Goal: Task Accomplishment & Management: Manage account settings

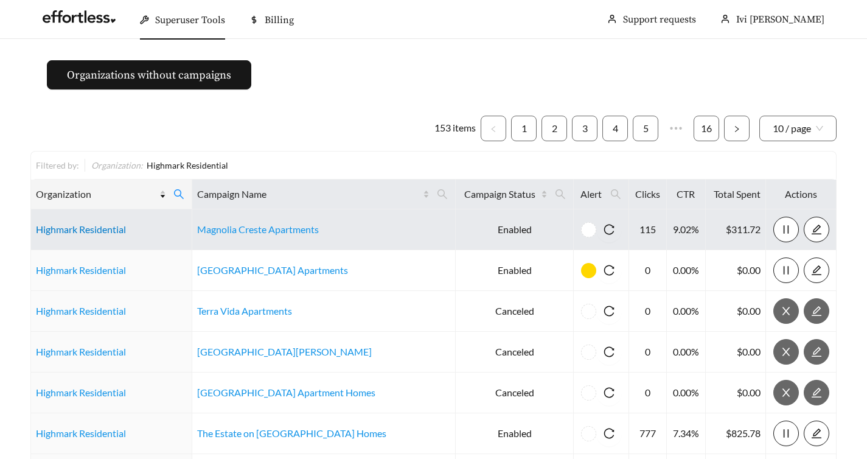
click at [109, 233] on link "Highmark Residential" at bounding box center [81, 229] width 90 height 12
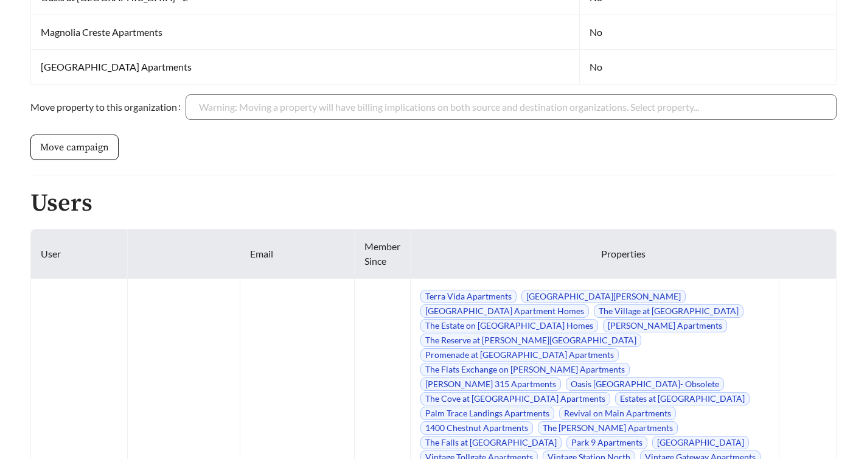
scroll to position [5610, 0]
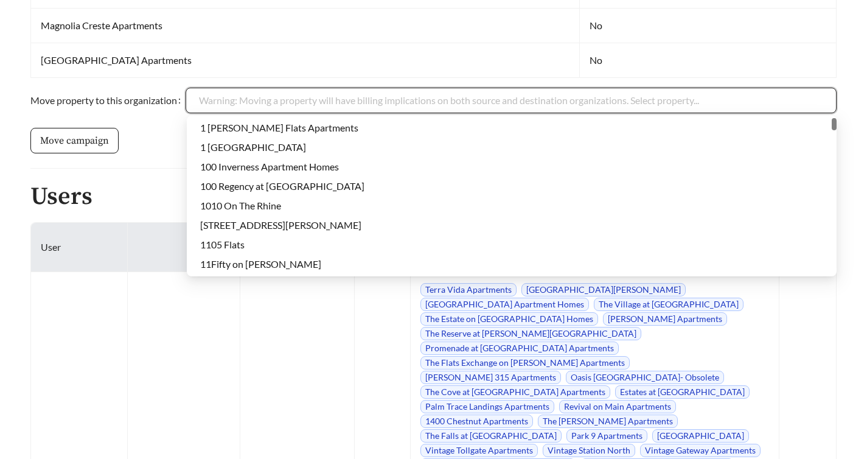
click at [414, 104] on input "Move property to this organization" at bounding box center [511, 100] width 625 height 24
click at [153, 142] on form "Move property to this organization Warning: Moving a property will have billing…" at bounding box center [433, 121] width 807 height 66
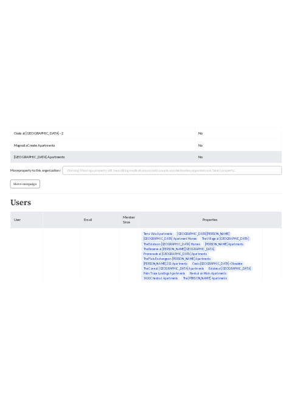
scroll to position [5563, 0]
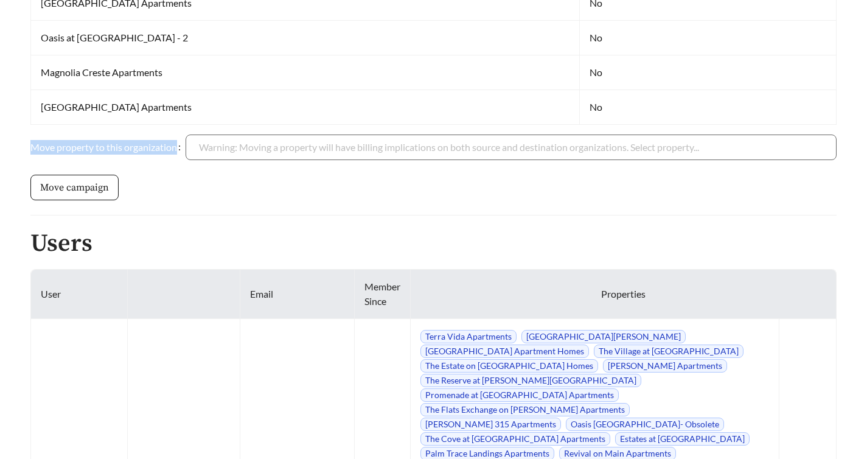
drag, startPoint x: 183, startPoint y: 146, endPoint x: 18, endPoint y: 145, distance: 165.0
click at [40, 145] on label "Move property to this organization" at bounding box center [107, 148] width 155 height 26
click at [199, 145] on input "Move property to this organization" at bounding box center [511, 147] width 625 height 24
drag, startPoint x: 32, startPoint y: 149, endPoint x: 187, endPoint y: 150, distance: 155.8
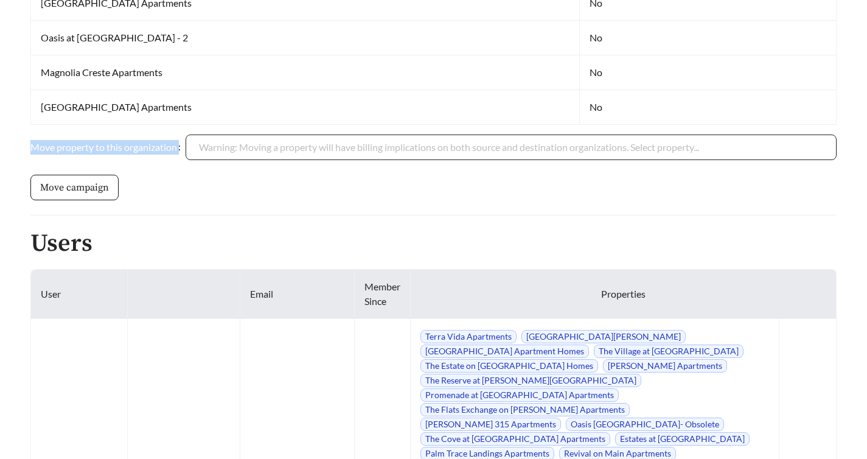
click at [187, 150] on div "Move property to this organization Warning: Moving a property will have billing…" at bounding box center [433, 148] width 807 height 26
copy div "Move property to this organization"
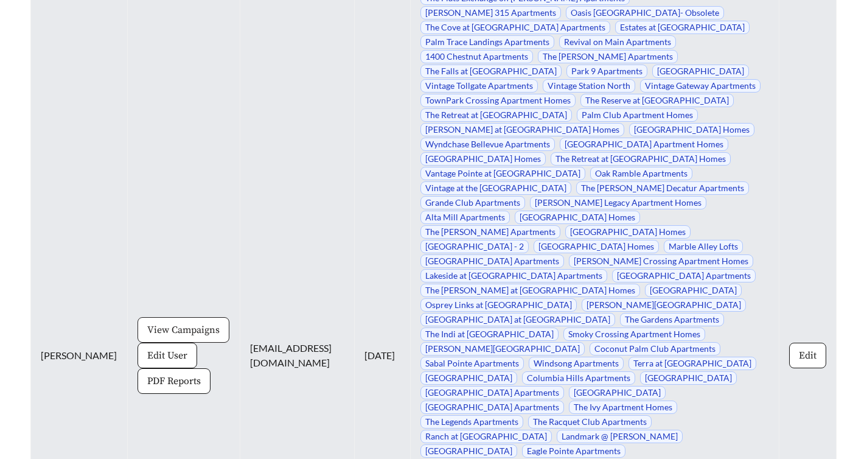
scroll to position [5632, 0]
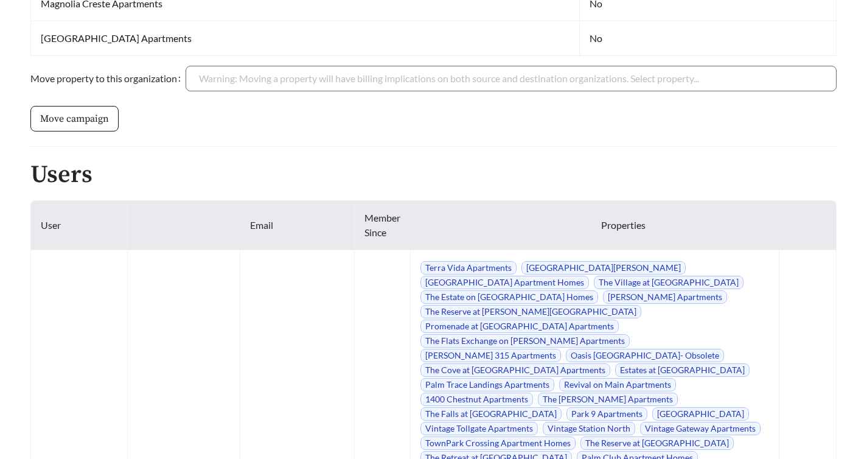
click at [243, 228] on th "Email" at bounding box center [297, 225] width 114 height 49
copy th "Email"
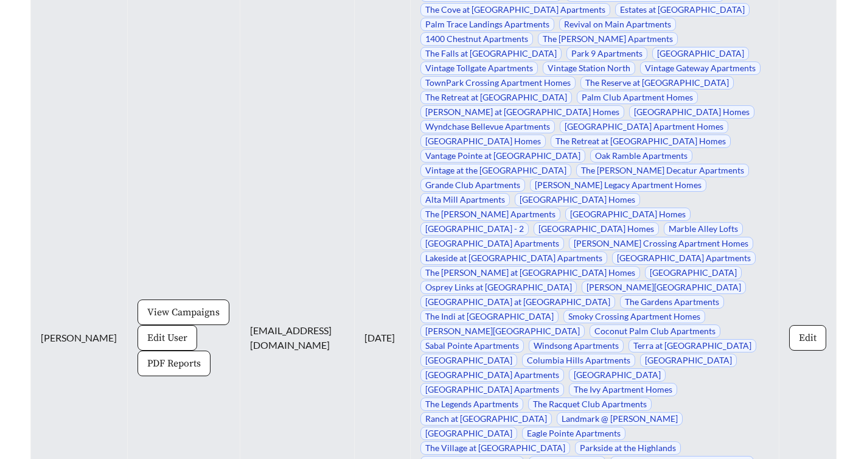
scroll to position [6137, 0]
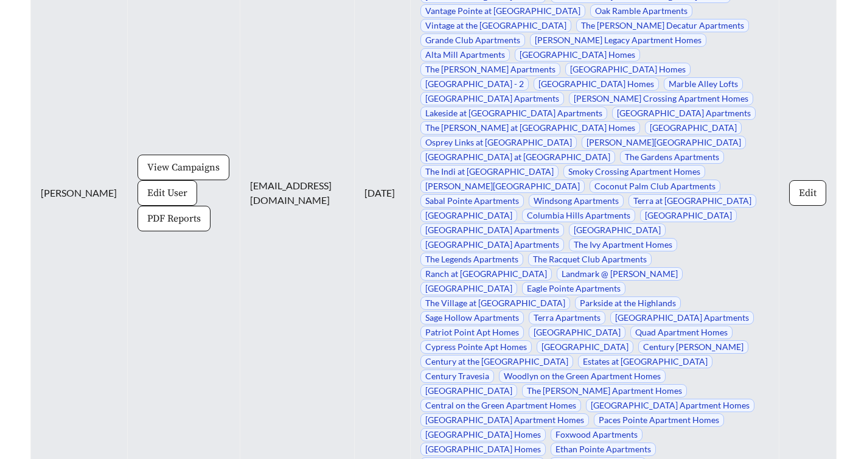
drag, startPoint x: 418, startPoint y: 259, endPoint x: 450, endPoint y: 268, distance: 33.4
click at [411, 268] on td "[DATE]" at bounding box center [383, 193] width 56 height 897
copy td "[DATE]"
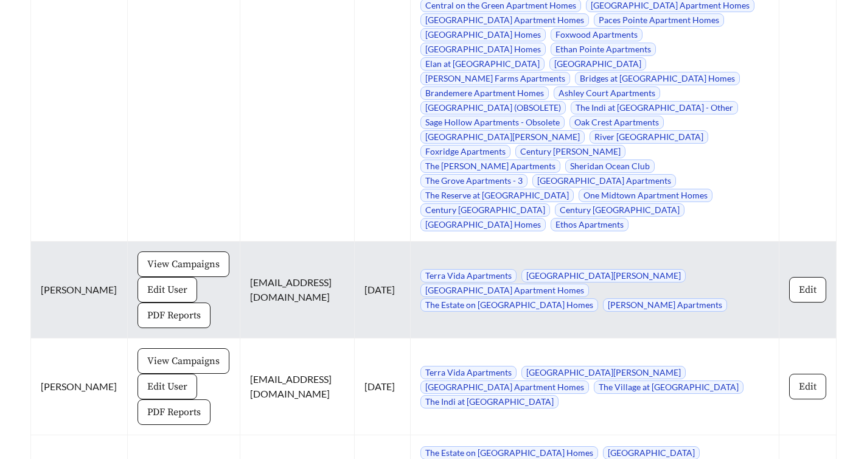
scroll to position [6702, 0]
